Goal: Information Seeking & Learning: Learn about a topic

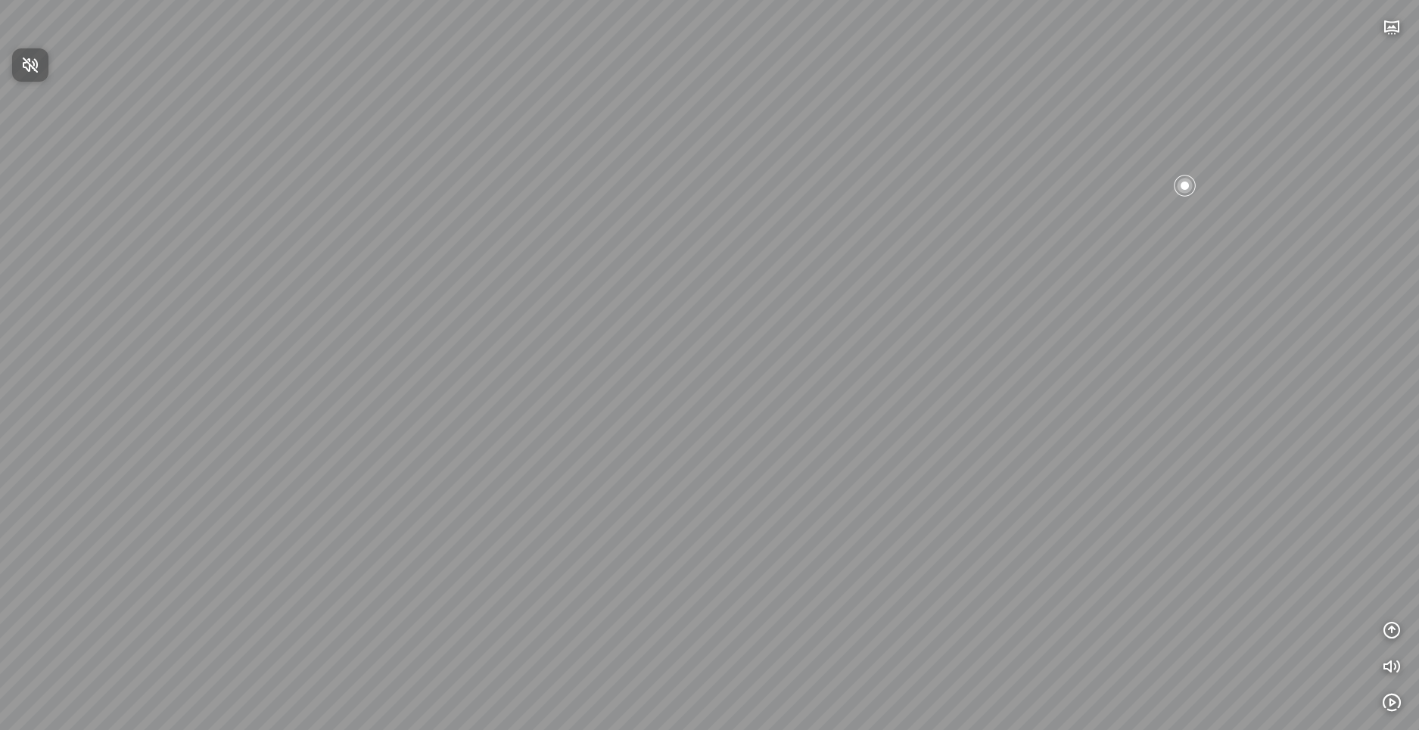
drag, startPoint x: 911, startPoint y: 258, endPoint x: 643, endPoint y: 313, distance: 273.3
click at [643, 313] on div at bounding box center [709, 365] width 1419 height 730
drag, startPoint x: 838, startPoint y: 240, endPoint x: 568, endPoint y: 288, distance: 275.2
click at [568, 288] on div at bounding box center [709, 365] width 1419 height 730
click at [835, 275] on div at bounding box center [839, 280] width 26 height 26
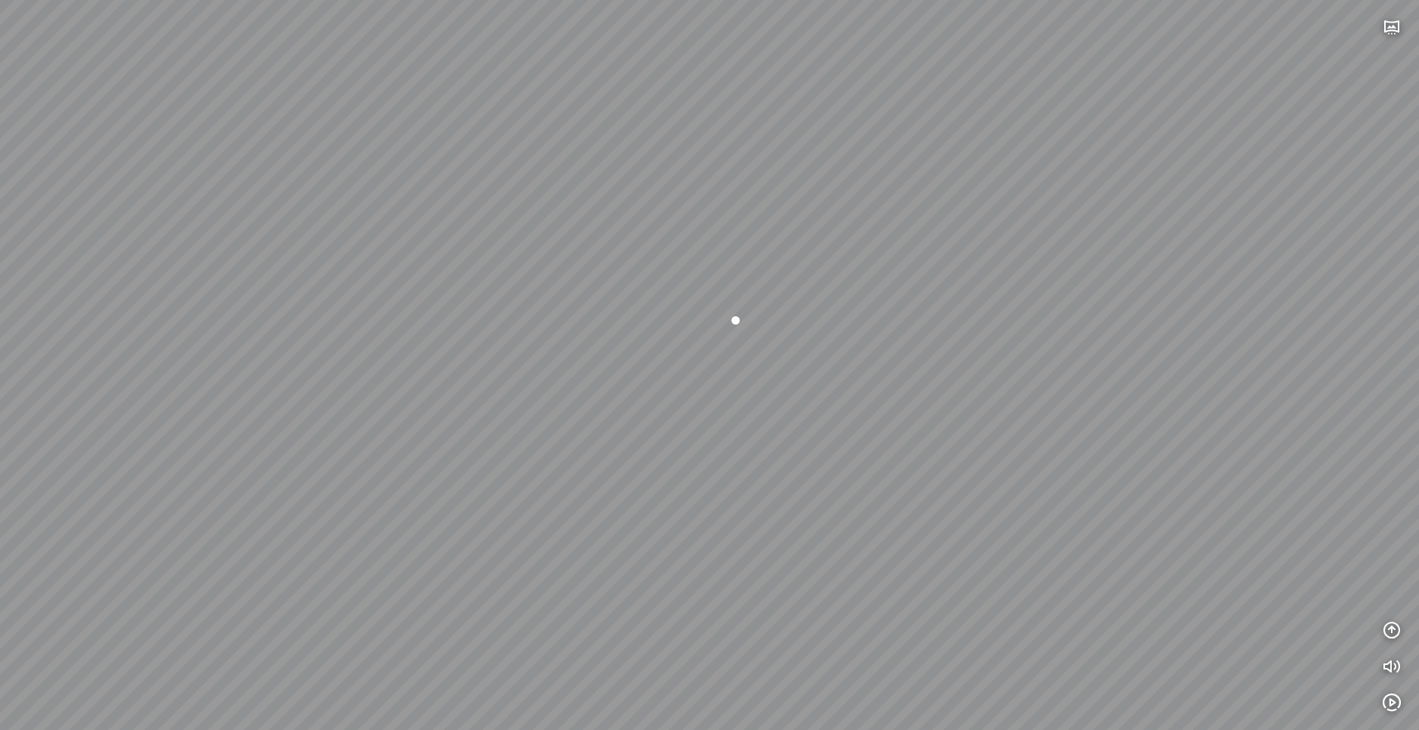
drag, startPoint x: 686, startPoint y: 413, endPoint x: 708, endPoint y: 400, distance: 26.1
click at [708, 400] on div at bounding box center [709, 365] width 1419 height 730
drag, startPoint x: 579, startPoint y: 349, endPoint x: 685, endPoint y: 389, distance: 113.3
click at [908, 349] on div at bounding box center [709, 365] width 1419 height 730
drag, startPoint x: 544, startPoint y: 390, endPoint x: 795, endPoint y: 325, distance: 259.5
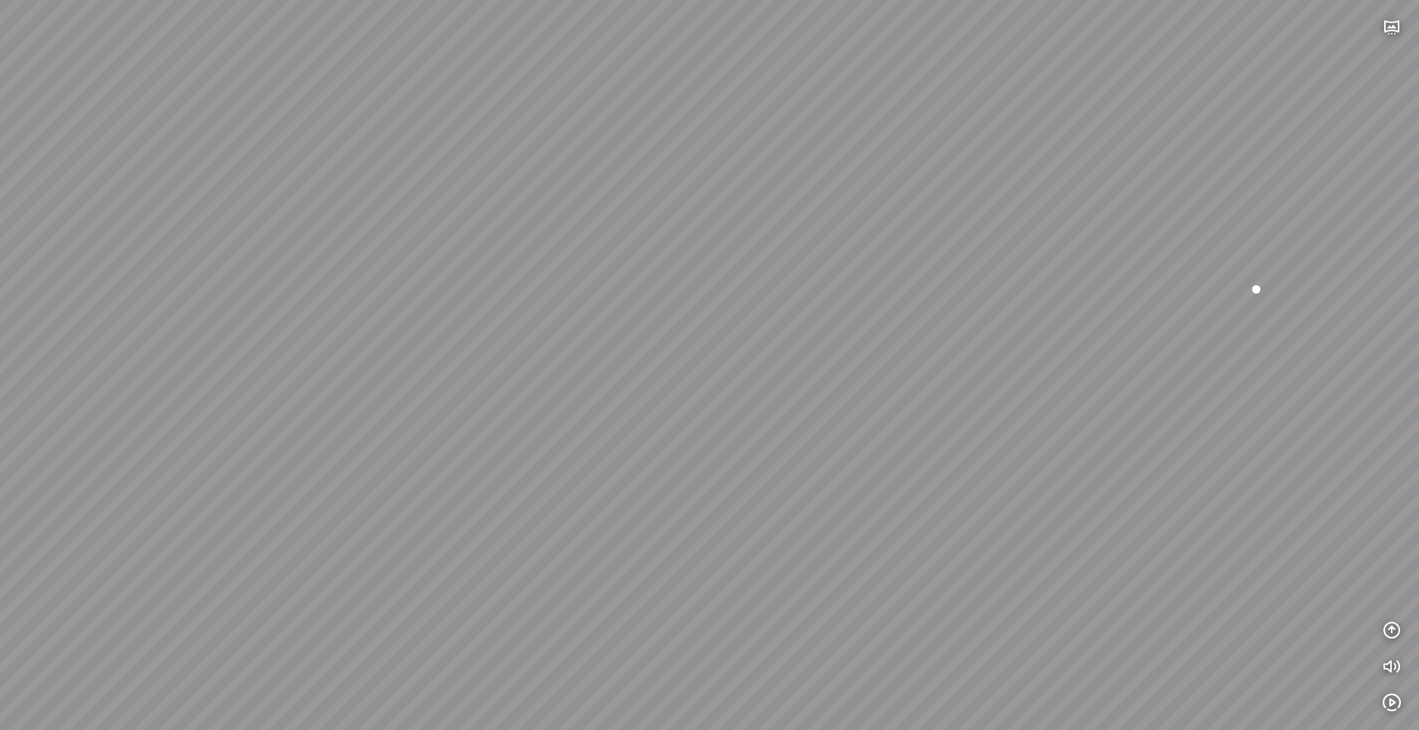
click at [824, 319] on div at bounding box center [709, 365] width 1419 height 730
drag, startPoint x: 492, startPoint y: 412, endPoint x: 826, endPoint y: 351, distance: 339.1
click at [822, 349] on div at bounding box center [709, 365] width 1419 height 730
drag, startPoint x: 479, startPoint y: 409, endPoint x: 627, endPoint y: 387, distance: 149.9
click at [609, 421] on div at bounding box center [709, 365] width 1419 height 730
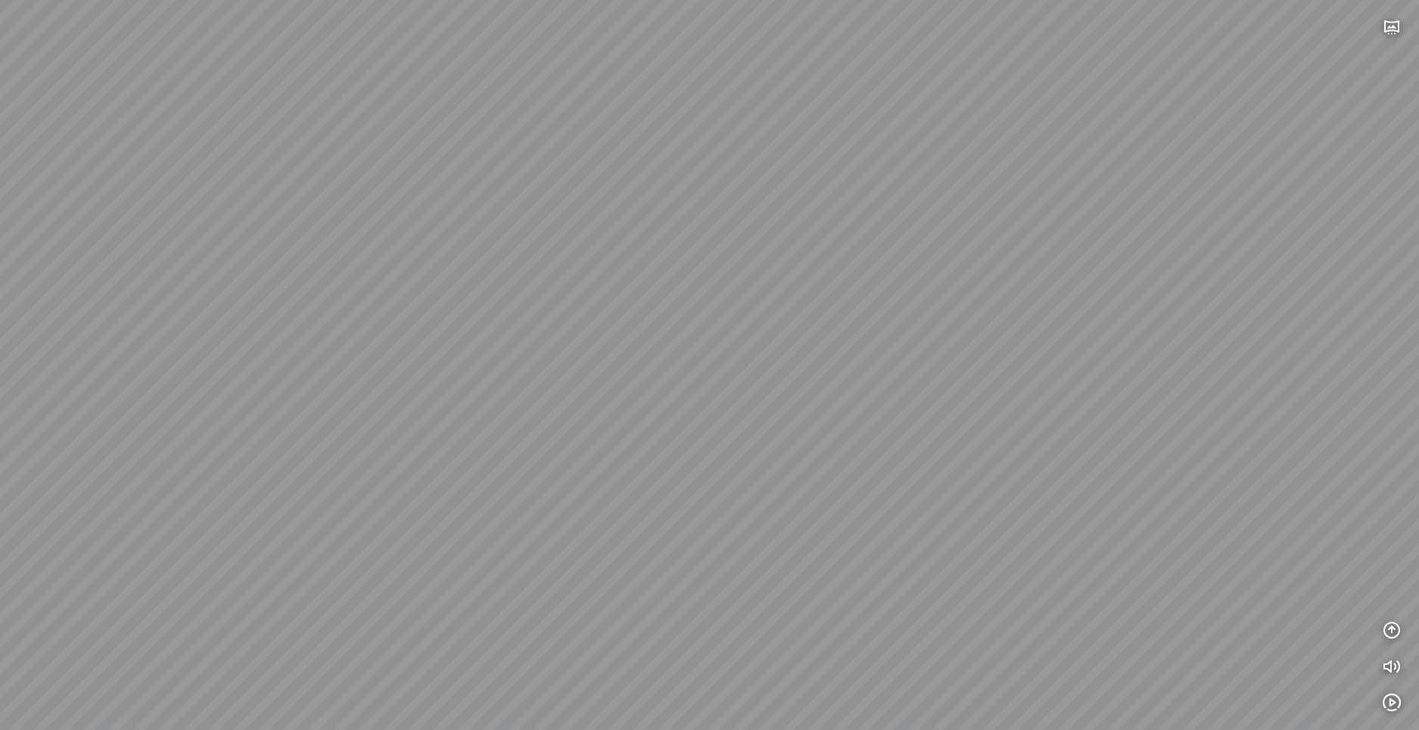
drag, startPoint x: 877, startPoint y: 433, endPoint x: 530, endPoint y: 496, distance: 352.9
click at [530, 496] on div at bounding box center [709, 365] width 1419 height 730
